Goal: Information Seeking & Learning: Compare options

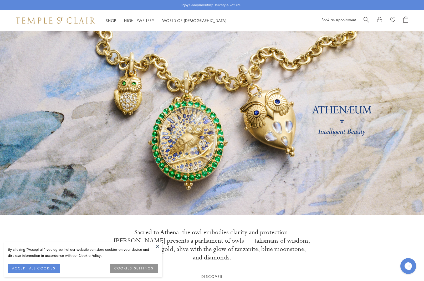
click at [32, 268] on button "ACCEPT ALL COOKIES" at bounding box center [34, 268] width 52 height 9
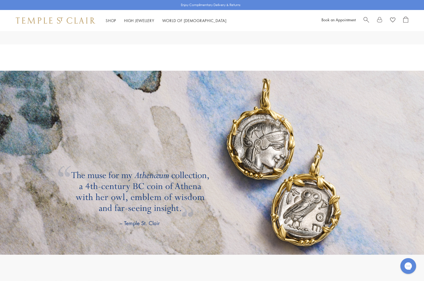
scroll to position [830, 0]
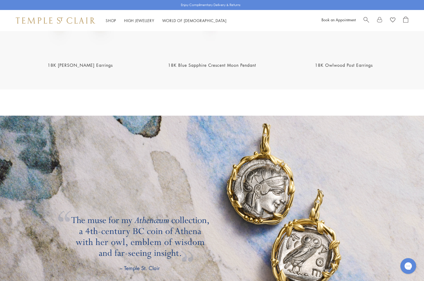
click at [159, 224] on link at bounding box center [212, 208] width 424 height 184
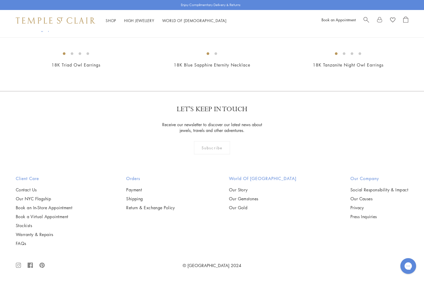
scroll to position [546, 0]
click at [0, 0] on img at bounding box center [0, 0] width 0 height 0
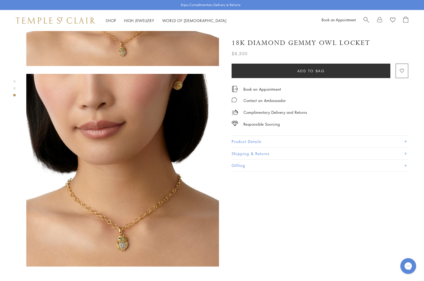
scroll to position [359, 0]
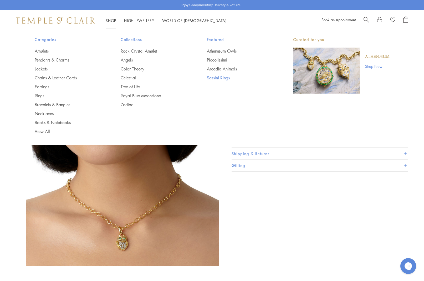
click at [214, 77] on link "Sassini Rings" at bounding box center [239, 78] width 65 height 6
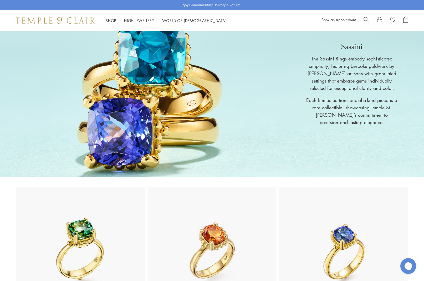
scroll to position [38, 0]
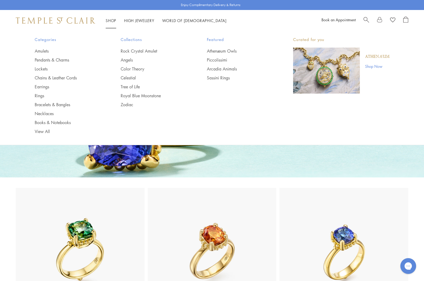
click at [113, 19] on link "Shop Shop" at bounding box center [111, 20] width 11 height 5
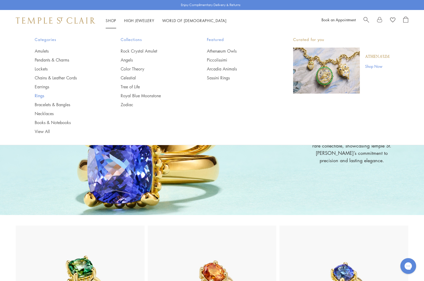
click at [41, 96] on link "Rings" at bounding box center [67, 96] width 65 height 6
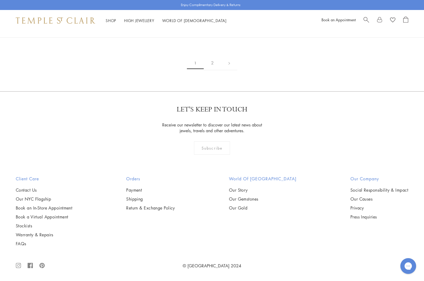
scroll to position [2486, 0]
click at [213, 70] on link "2" at bounding box center [212, 63] width 17 height 14
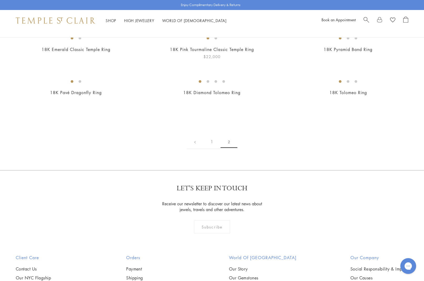
scroll to position [63, 0]
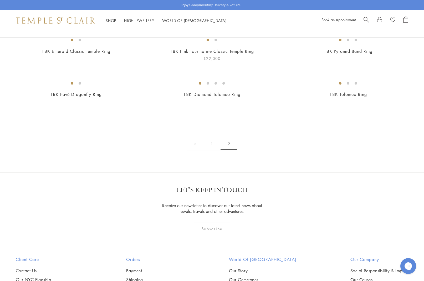
click at [0, 0] on img at bounding box center [0, 0] width 0 height 0
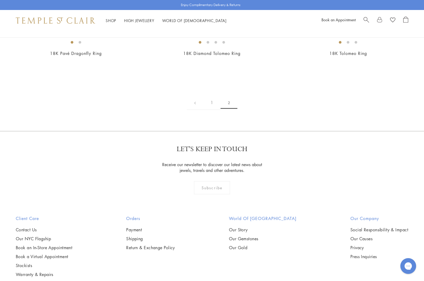
scroll to position [88, 0]
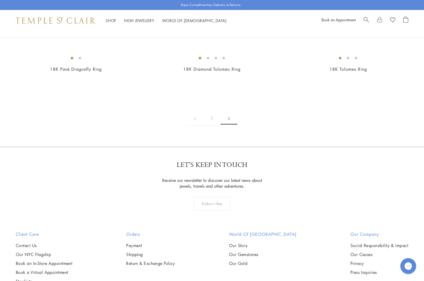
click at [0, 0] on img at bounding box center [0, 0] width 0 height 0
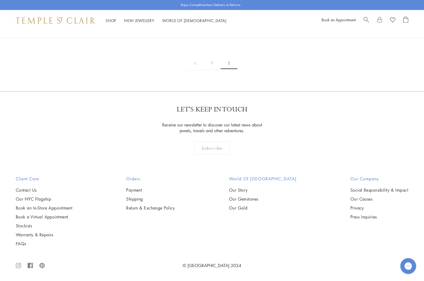
scroll to position [376, 0]
click at [213, 63] on link "1" at bounding box center [211, 63] width 17 height 14
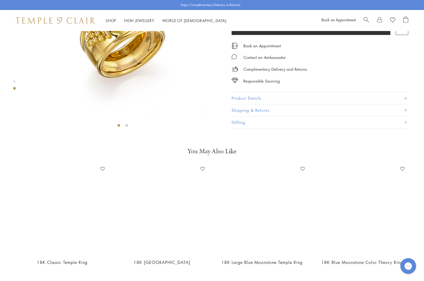
scroll to position [94, 0]
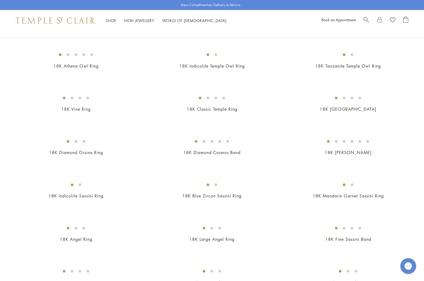
scroll to position [49, 0]
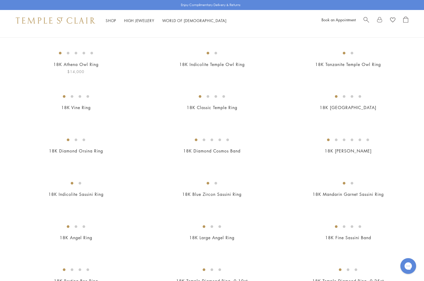
click at [0, 0] on img at bounding box center [0, 0] width 0 height 0
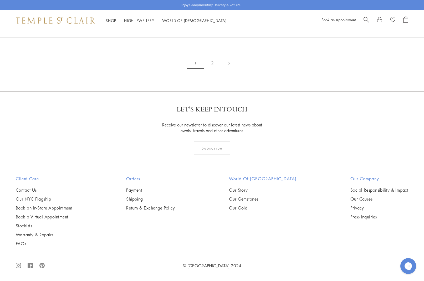
scroll to position [2436, 0]
click at [0, 0] on img at bounding box center [0, 0] width 0 height 0
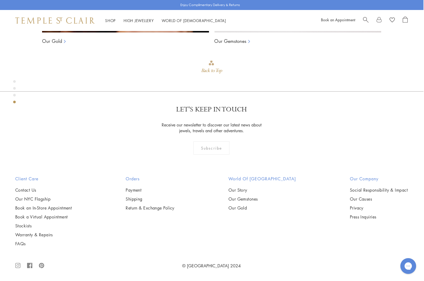
scroll to position [594, 1]
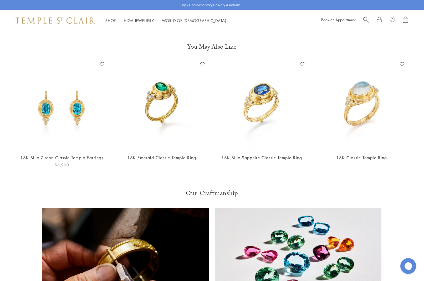
scroll to position [202, 0]
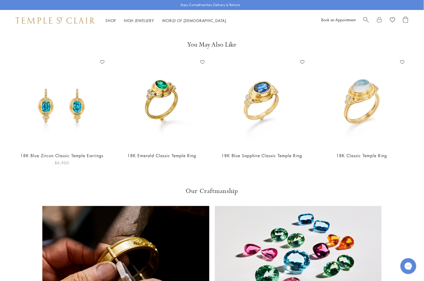
click at [74, 115] on img at bounding box center [61, 102] width 89 height 89
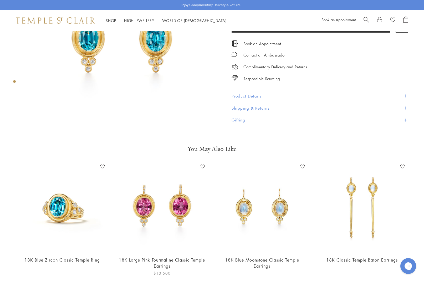
scroll to position [98, 0]
click at [175, 204] on img at bounding box center [161, 206] width 89 height 89
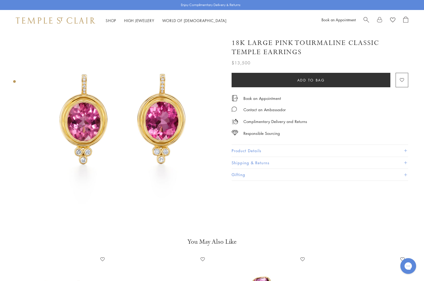
scroll to position [5, 0]
click at [246, 148] on button "Product Details" at bounding box center [320, 151] width 177 height 12
